Goal: Find specific page/section: Find specific page/section

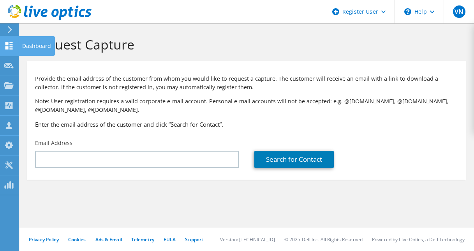
click at [11, 49] on div at bounding box center [8, 46] width 9 height 9
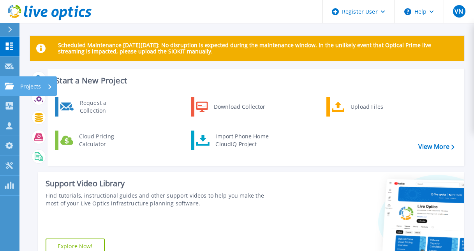
click at [38, 83] on p "Projects" at bounding box center [30, 86] width 21 height 20
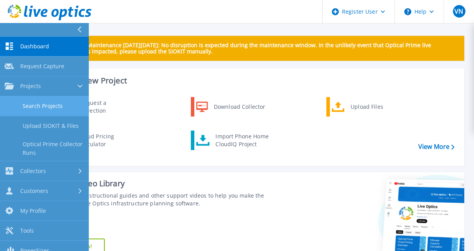
click at [46, 105] on link "Search Projects" at bounding box center [44, 106] width 89 height 20
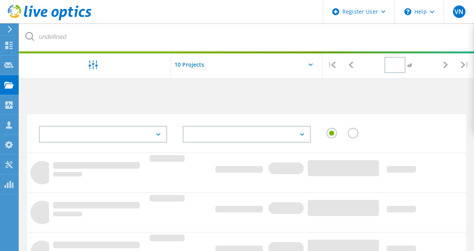
type input "1"
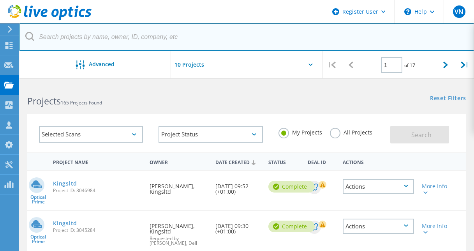
click at [130, 36] on input "text" at bounding box center [246, 36] width 455 height 27
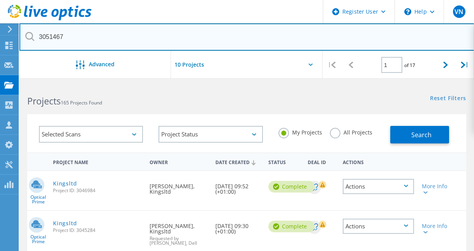
type input "3051467"
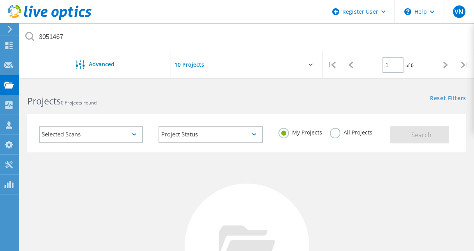
click at [337, 131] on label "All Projects" at bounding box center [351, 131] width 42 height 7
click at [0, 0] on input "All Projects" at bounding box center [0, 0] width 0 height 0
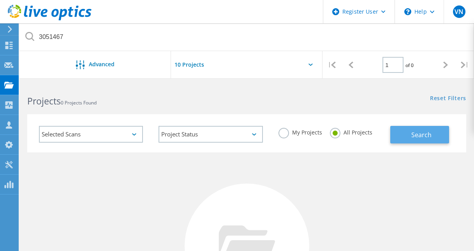
click at [405, 131] on button "Search" at bounding box center [419, 135] width 59 height 18
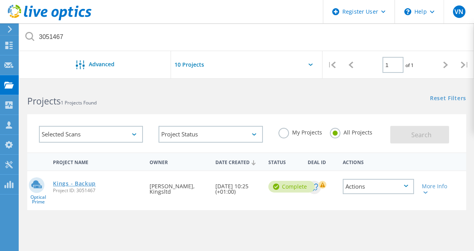
click at [86, 181] on link "Kings - Backup" at bounding box center [74, 183] width 43 height 5
